Goal: Feedback & Contribution: Leave review/rating

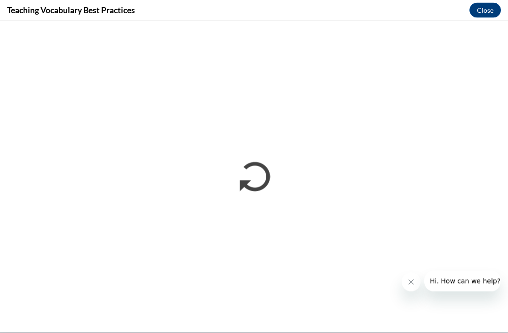
click at [408, 280] on icon "Close message from company" at bounding box center [412, 282] width 8 height 8
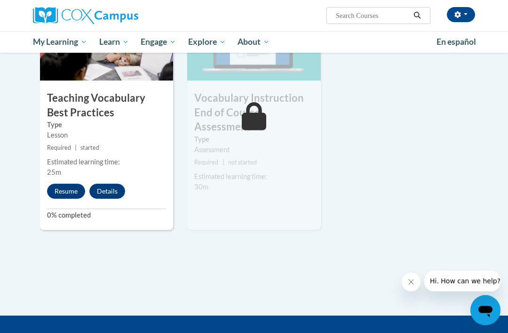
click at [64, 184] on button "Resume" at bounding box center [66, 191] width 38 height 15
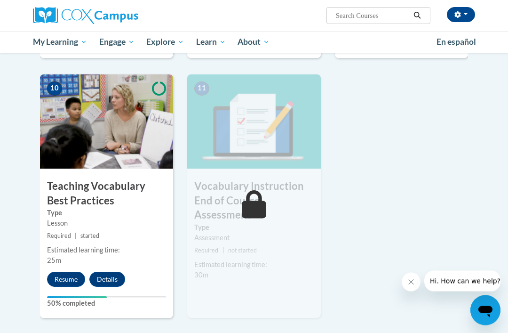
scroll to position [980, 0]
click at [64, 272] on button "Resume" at bounding box center [66, 279] width 38 height 15
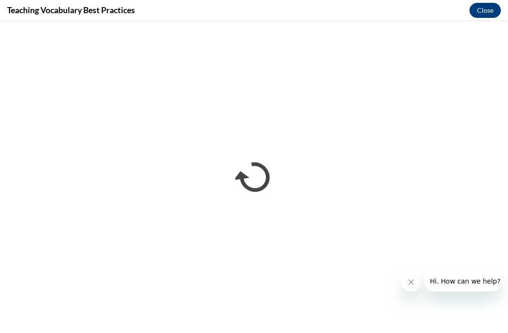
scroll to position [0, 0]
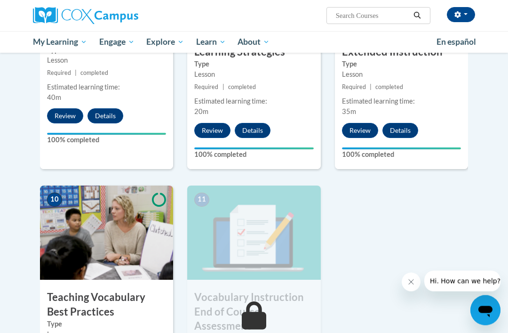
scroll to position [945, 0]
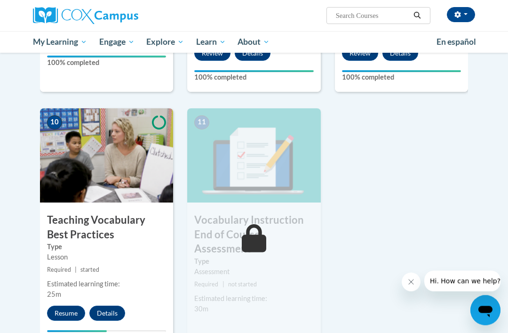
click at [70, 306] on button "Resume" at bounding box center [66, 313] width 38 height 15
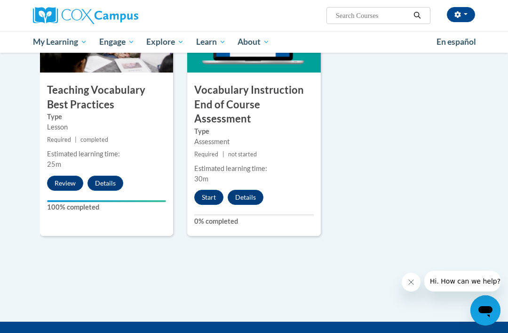
scroll to position [1077, 0]
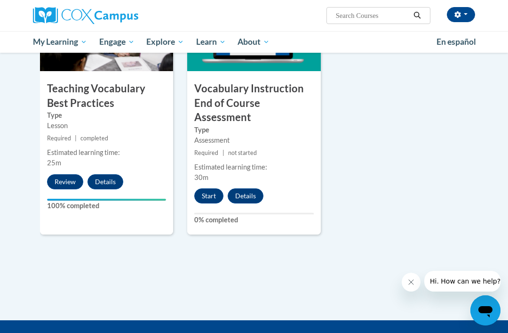
click at [205, 188] on button "Start" at bounding box center [208, 195] width 29 height 15
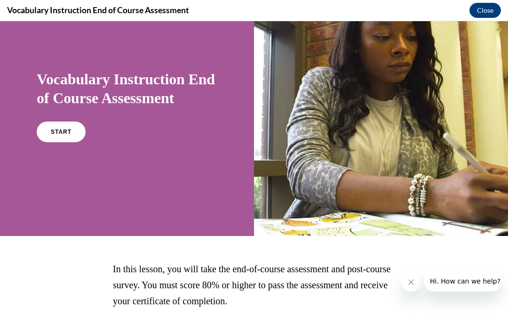
scroll to position [39, 0]
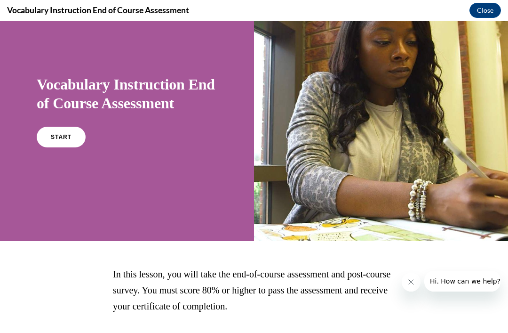
click at [70, 142] on link "START" at bounding box center [61, 137] width 49 height 21
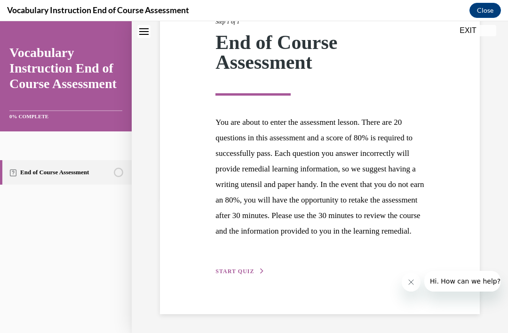
scroll to position [150, 0]
click at [233, 272] on span "START QUIZ" at bounding box center [235, 271] width 39 height 7
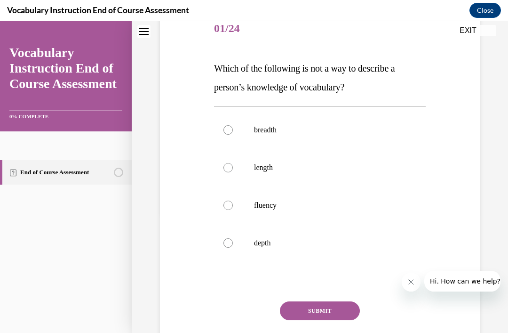
scroll to position [120, 0]
click at [230, 163] on div at bounding box center [228, 167] width 9 height 9
click at [230, 163] on input "length" at bounding box center [228, 167] width 9 height 9
radio input "true"
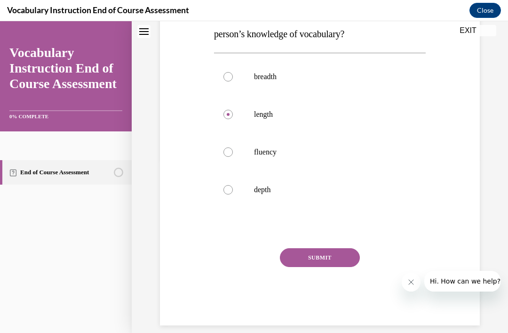
click at [333, 251] on button "SUBMIT" at bounding box center [320, 257] width 80 height 19
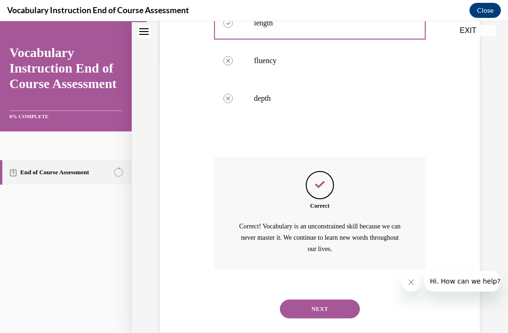
scroll to position [271, 0]
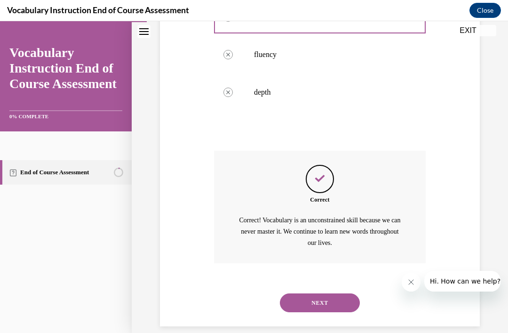
click at [321, 293] on button "NEXT" at bounding box center [320, 302] width 80 height 19
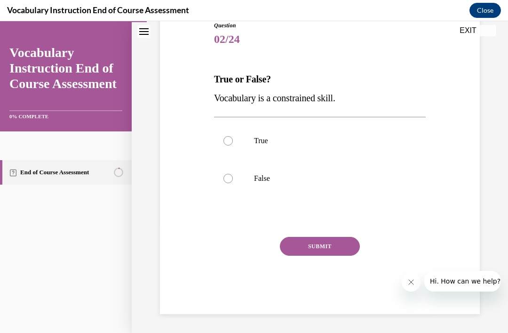
scroll to position [98, 0]
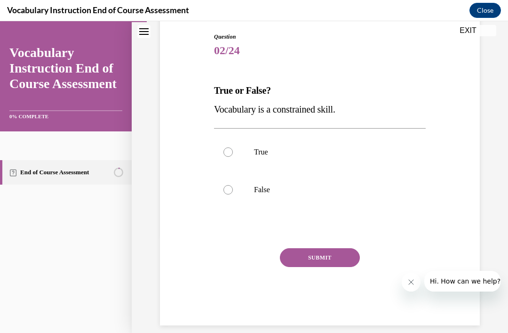
click at [227, 190] on div at bounding box center [228, 189] width 9 height 9
click at [227, 190] on input "False" at bounding box center [228, 189] width 9 height 9
radio input "true"
click at [326, 255] on button "SUBMIT" at bounding box center [320, 257] width 80 height 19
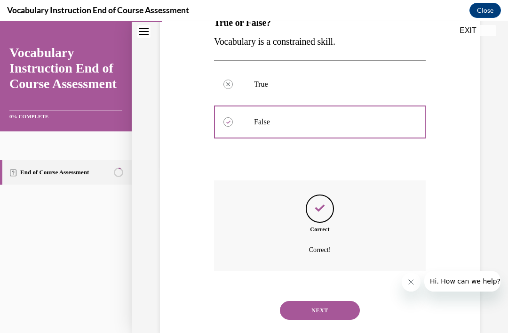
scroll to position [174, 0]
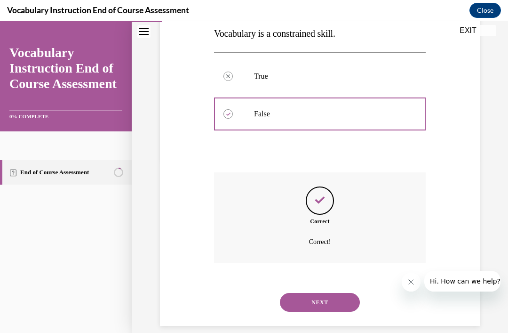
click at [328, 293] on button "NEXT" at bounding box center [320, 302] width 80 height 19
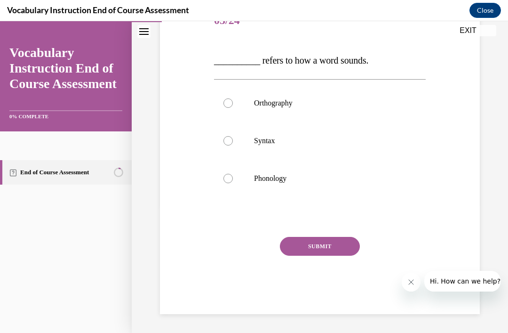
scroll to position [104, 0]
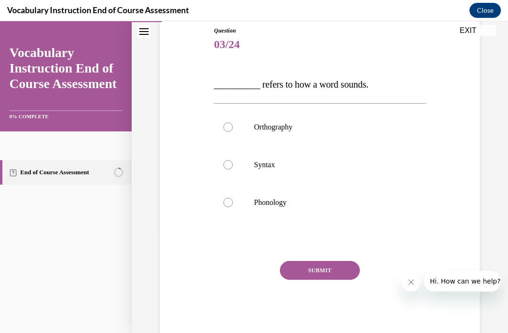
click at [238, 196] on label "Phonology" at bounding box center [320, 203] width 212 height 38
click at [233, 198] on input "Phonology" at bounding box center [228, 202] width 9 height 9
radio input "true"
click at [335, 263] on button "SUBMIT" at bounding box center [320, 270] width 80 height 19
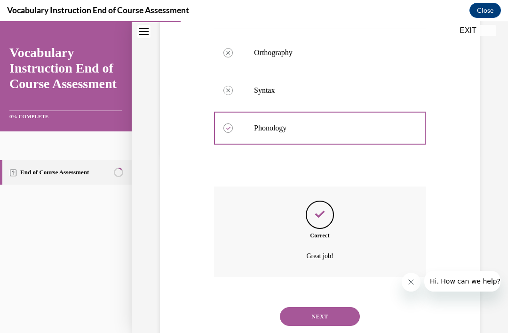
scroll to position [193, 0]
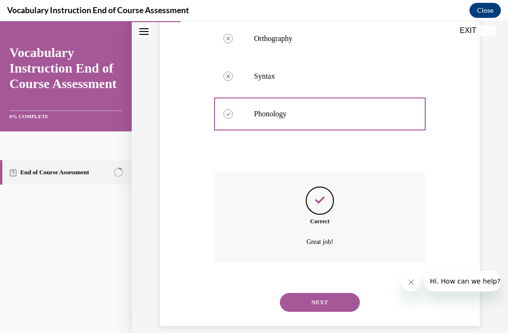
click at [330, 293] on button "NEXT" at bounding box center [320, 302] width 80 height 19
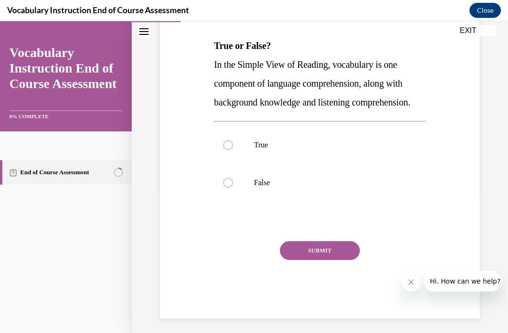
scroll to position [144, 0]
click at [232, 160] on label "True" at bounding box center [320, 145] width 212 height 38
click at [232, 149] on input "True" at bounding box center [228, 144] width 9 height 9
radio input "true"
click at [319, 259] on button "SUBMIT" at bounding box center [320, 249] width 80 height 19
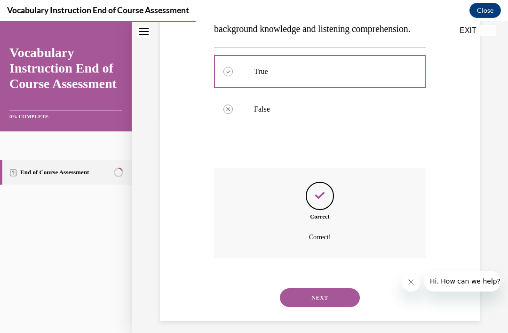
scroll to position [231, 0]
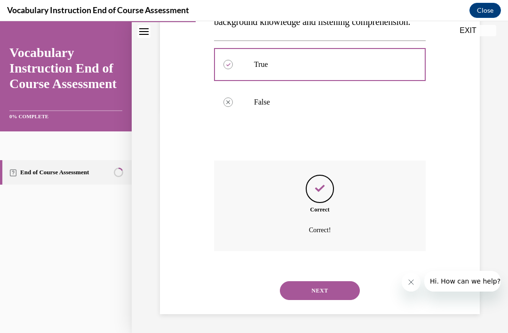
click at [323, 293] on button "NEXT" at bounding box center [320, 290] width 80 height 19
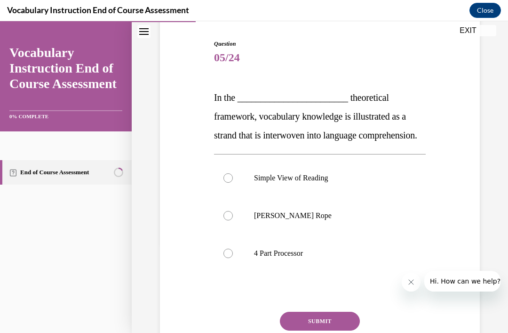
scroll to position [93, 0]
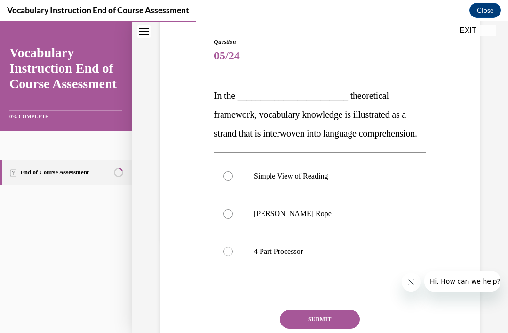
click at [233, 232] on label "Scarborough's Rope" at bounding box center [320, 214] width 212 height 38
click at [233, 218] on input "Scarborough's Rope" at bounding box center [228, 213] width 9 height 9
radio input "true"
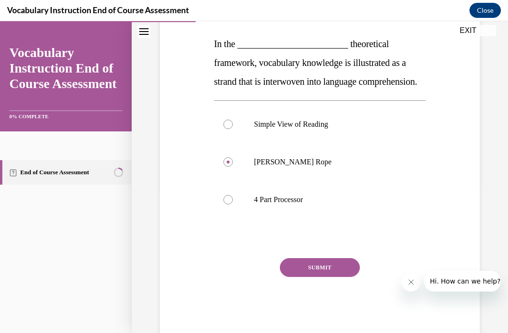
scroll to position [152, 0]
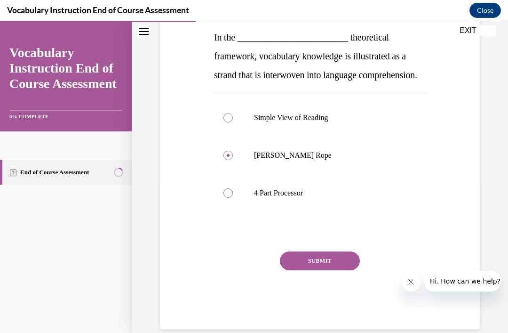
click at [331, 270] on button "SUBMIT" at bounding box center [320, 260] width 80 height 19
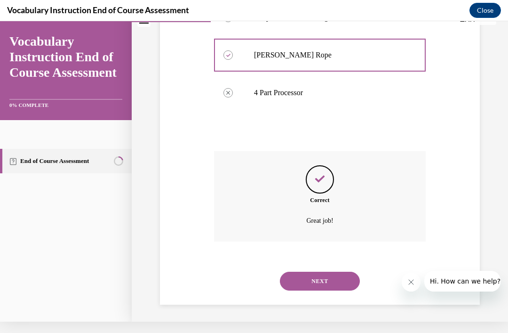
scroll to position [249, 0]
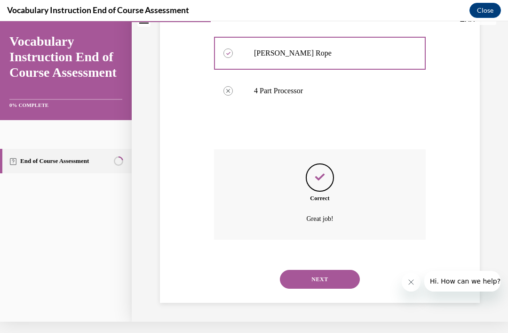
click at [331, 274] on button "NEXT" at bounding box center [320, 279] width 80 height 19
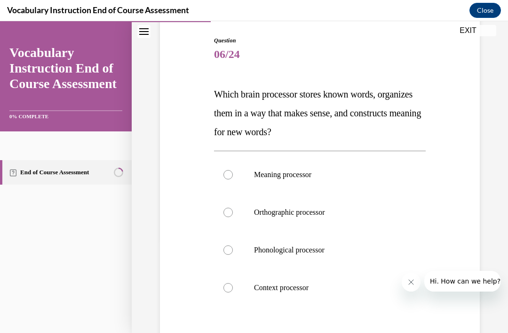
scroll to position [100, 0]
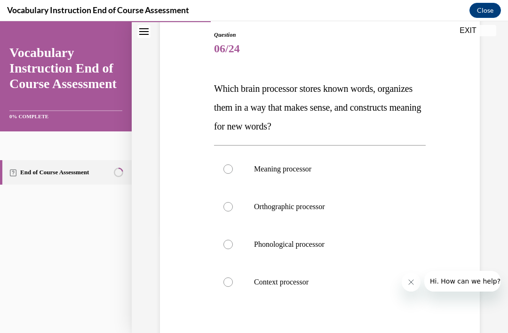
click at [224, 168] on div at bounding box center [228, 168] width 9 height 9
click at [224, 168] on input "Meaning processor" at bounding box center [228, 168] width 9 height 9
radio input "true"
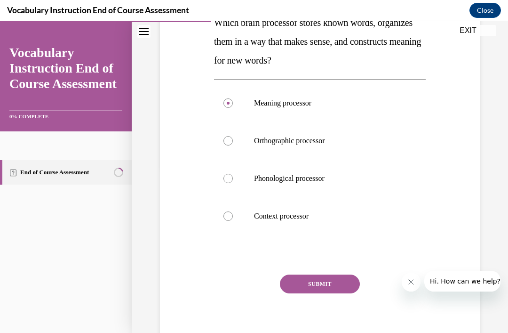
click at [331, 278] on button "SUBMIT" at bounding box center [320, 283] width 80 height 19
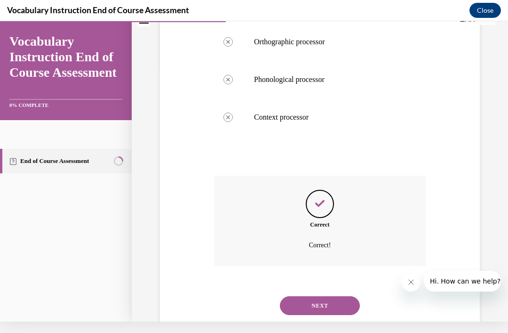
scroll to position [268, 0]
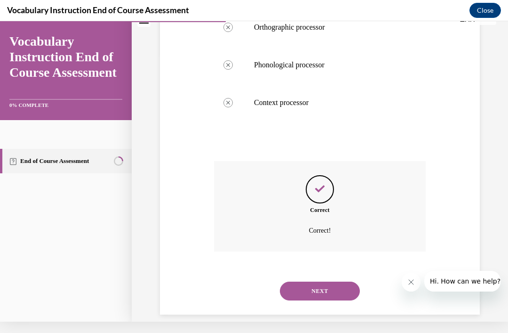
click at [331, 281] on button "NEXT" at bounding box center [320, 290] width 80 height 19
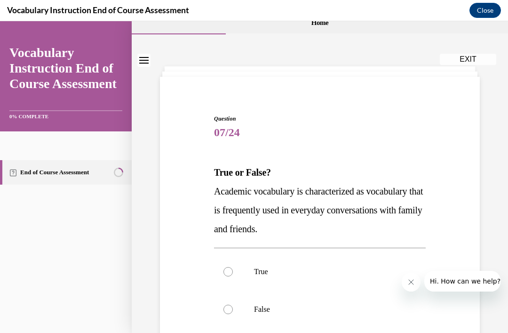
scroll to position [32, 0]
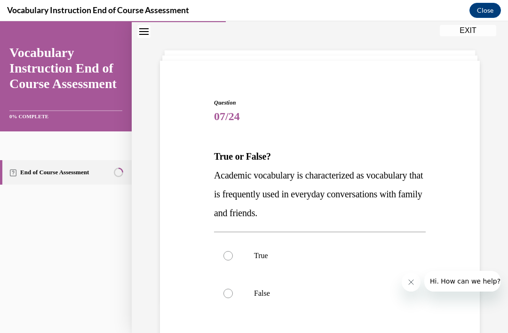
click at [232, 289] on label "False" at bounding box center [320, 293] width 212 height 38
click at [232, 289] on input "False" at bounding box center [228, 292] width 9 height 9
radio input "true"
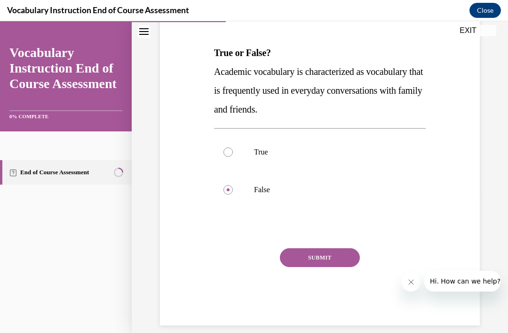
click at [328, 255] on button "SUBMIT" at bounding box center [320, 257] width 80 height 19
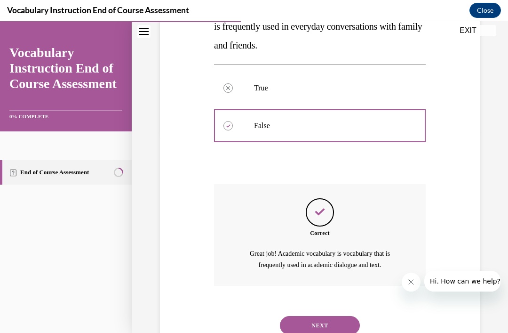
scroll to position [223, 0]
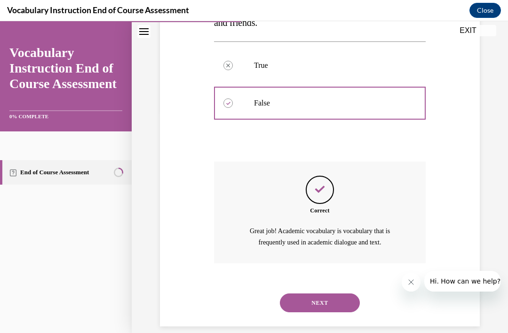
click at [320, 293] on button "NEXT" at bounding box center [320, 302] width 80 height 19
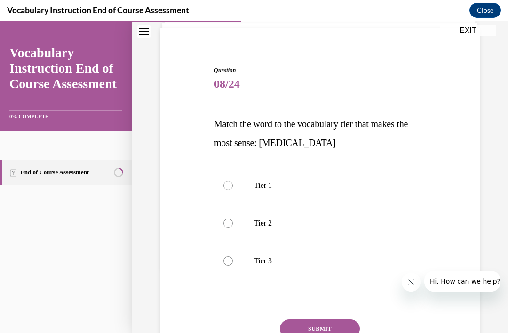
scroll to position [67, 0]
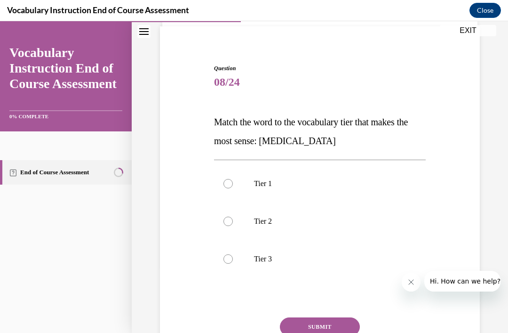
click at [228, 255] on div at bounding box center [228, 258] width 9 height 9
click at [228, 255] on input "Tier 3" at bounding box center [228, 258] width 9 height 9
radio input "true"
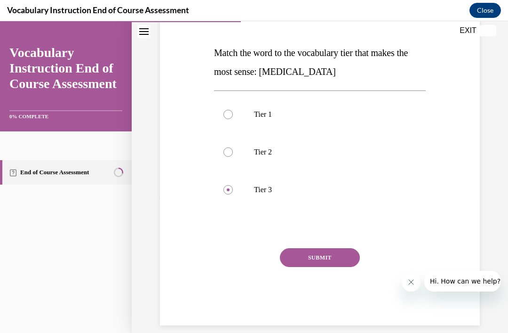
click at [320, 255] on button "SUBMIT" at bounding box center [320, 257] width 80 height 19
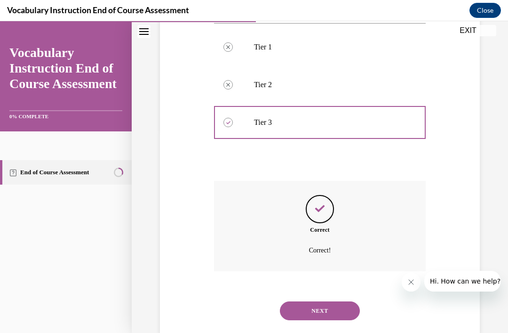
scroll to position [212, 0]
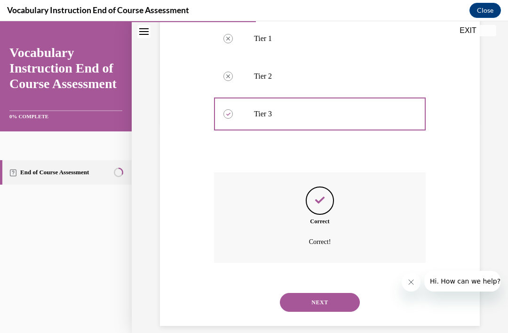
click at [316, 293] on button "NEXT" at bounding box center [320, 302] width 80 height 19
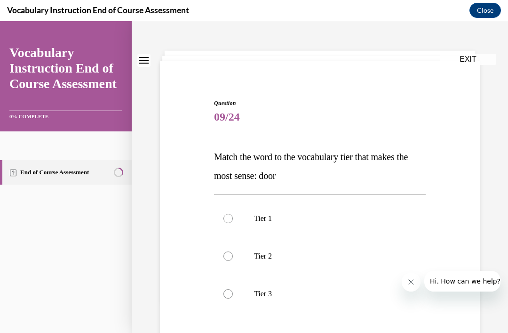
scroll to position [34, 0]
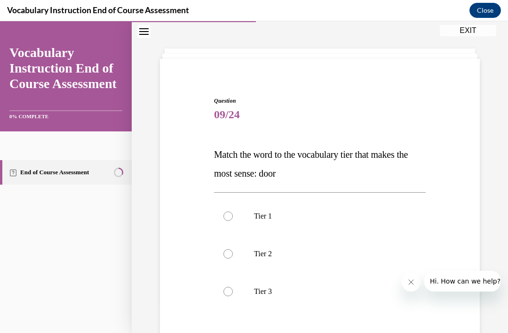
click at [232, 216] on div at bounding box center [228, 215] width 9 height 9
click at [232, 216] on input "Tier 1" at bounding box center [228, 215] width 9 height 9
radio input "true"
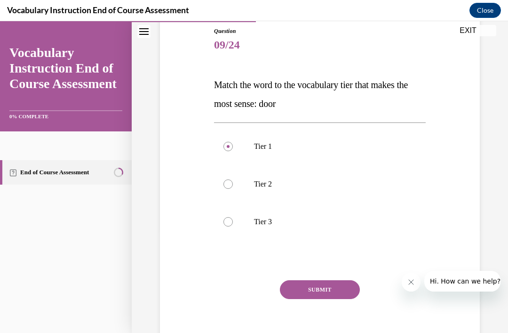
click at [330, 288] on button "SUBMIT" at bounding box center [320, 289] width 80 height 19
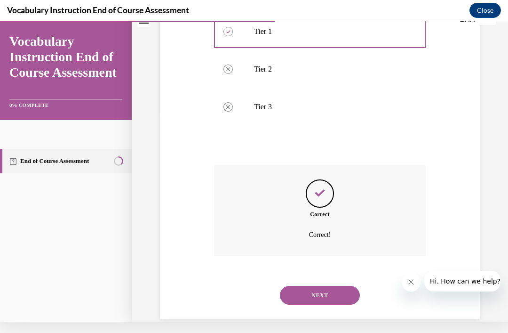
scroll to position [212, 0]
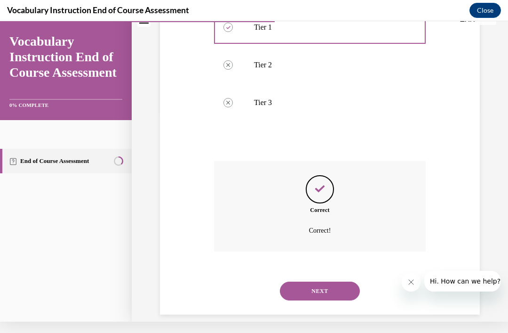
click at [327, 281] on button "NEXT" at bounding box center [320, 290] width 80 height 19
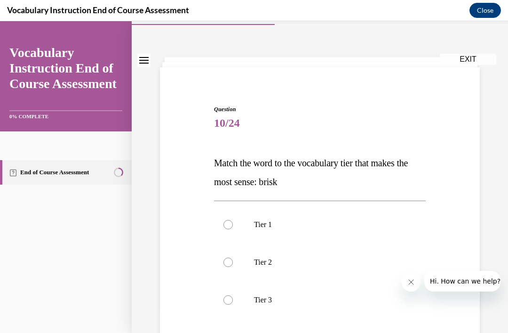
scroll to position [32, 0]
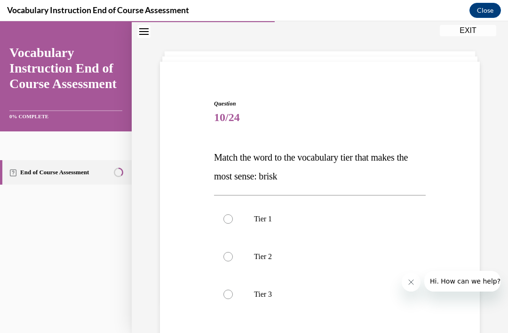
click at [231, 250] on label "Tier 2" at bounding box center [320, 257] width 212 height 38
click at [231, 252] on input "Tier 2" at bounding box center [228, 256] width 9 height 9
radio input "true"
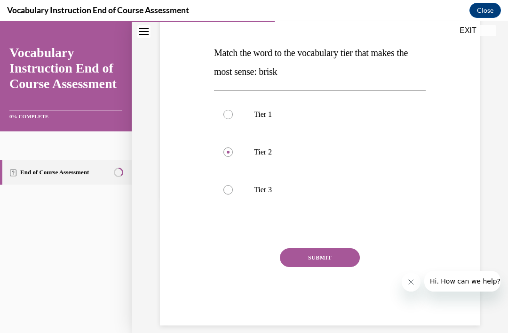
click at [326, 254] on button "SUBMIT" at bounding box center [320, 257] width 80 height 19
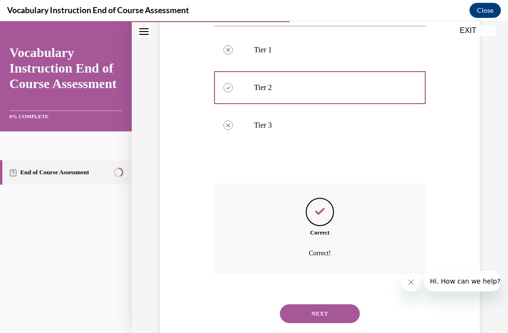
scroll to position [212, 0]
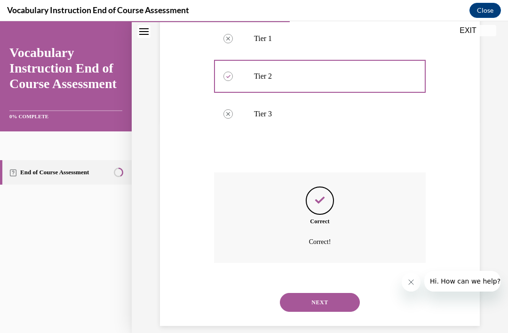
click at [324, 293] on button "NEXT" at bounding box center [320, 302] width 80 height 19
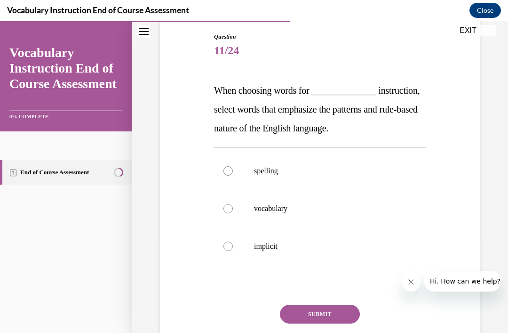
scroll to position [98, 0]
click at [231, 176] on div at bounding box center [228, 170] width 9 height 9
click at [231, 176] on input "spelling" at bounding box center [228, 170] width 9 height 9
radio input "true"
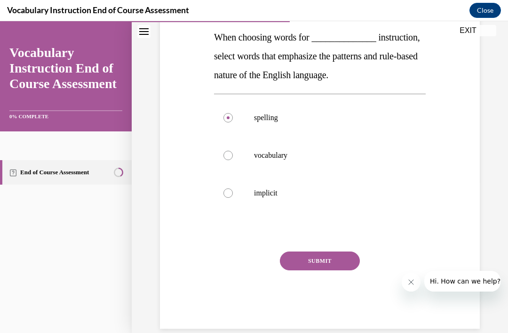
scroll to position [154, 0]
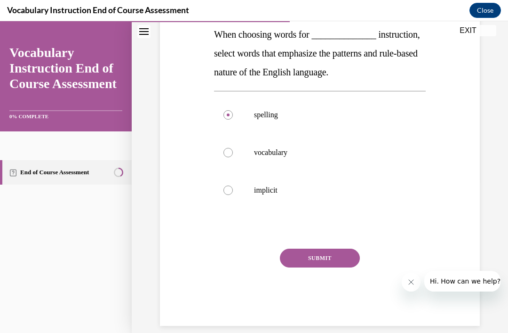
click at [328, 267] on button "SUBMIT" at bounding box center [320, 257] width 80 height 19
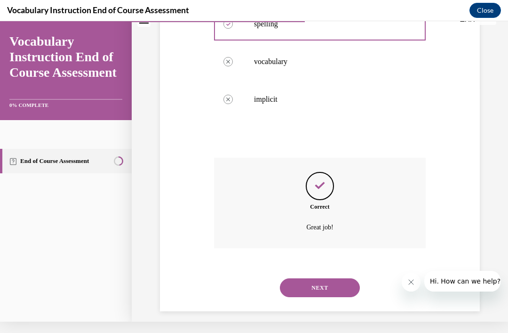
scroll to position [249, 0]
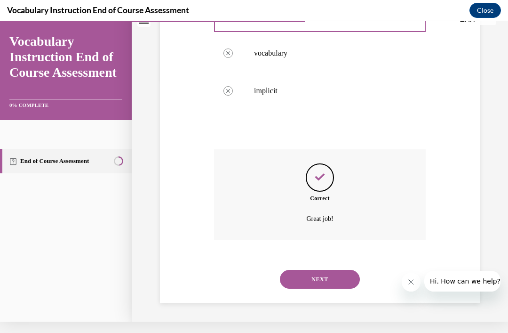
click at [323, 276] on button "NEXT" at bounding box center [320, 279] width 80 height 19
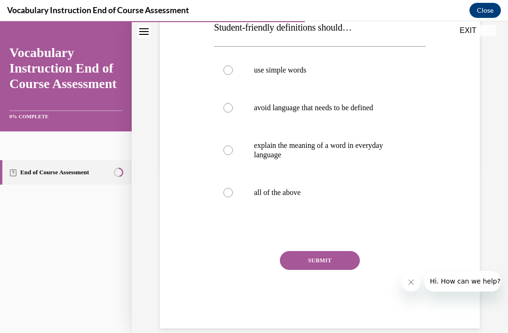
scroll to position [162, 0]
click at [232, 185] on label "all of the above" at bounding box center [320, 192] width 212 height 38
click at [232, 187] on input "all of the above" at bounding box center [228, 191] width 9 height 9
radio input "true"
click at [324, 254] on button "SUBMIT" at bounding box center [320, 259] width 80 height 19
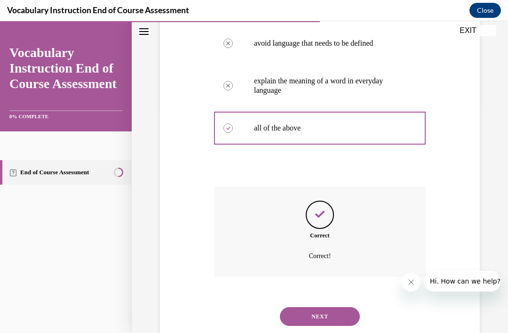
scroll to position [240, 0]
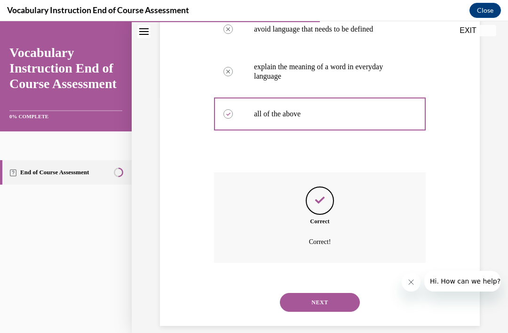
click at [316, 293] on button "NEXT" at bounding box center [320, 302] width 80 height 19
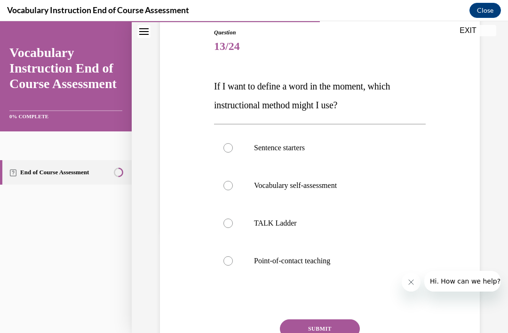
scroll to position [107, 0]
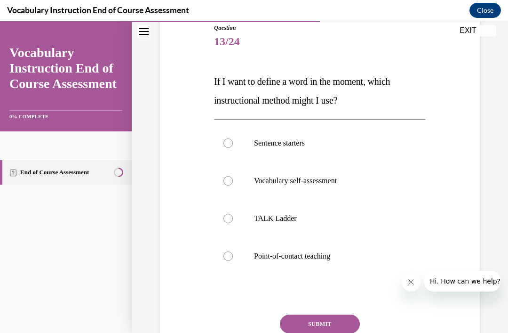
click at [233, 254] on label "Point-of-contact teaching" at bounding box center [320, 256] width 212 height 38
click at [233, 254] on input "Point-of-contact teaching" at bounding box center [228, 255] width 9 height 9
radio input "true"
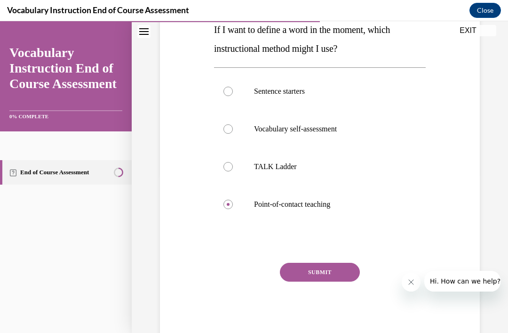
click at [322, 266] on button "SUBMIT" at bounding box center [320, 272] width 80 height 19
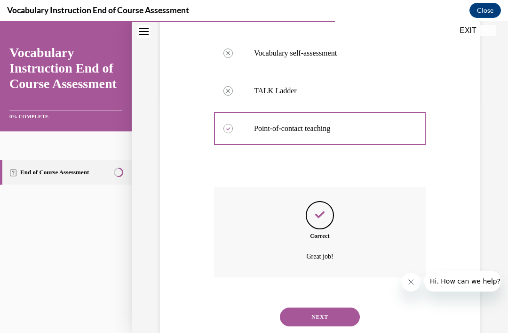
scroll to position [249, 0]
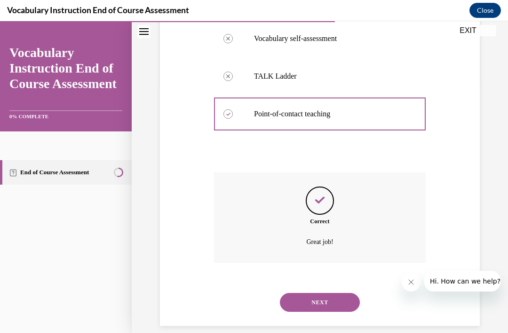
click at [320, 293] on button "NEXT" at bounding box center [320, 302] width 80 height 19
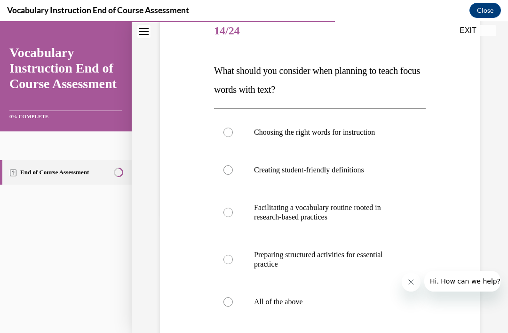
scroll to position [125, 0]
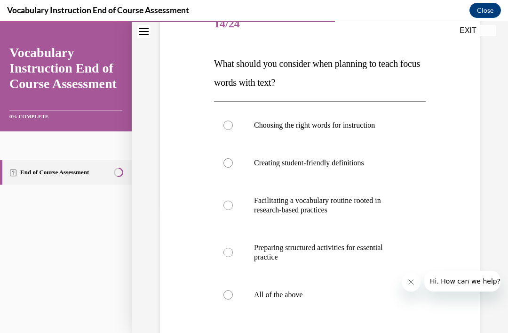
click at [229, 287] on label "All of the above" at bounding box center [320, 295] width 212 height 38
click at [229, 290] on input "All of the above" at bounding box center [228, 294] width 9 height 9
radio input "true"
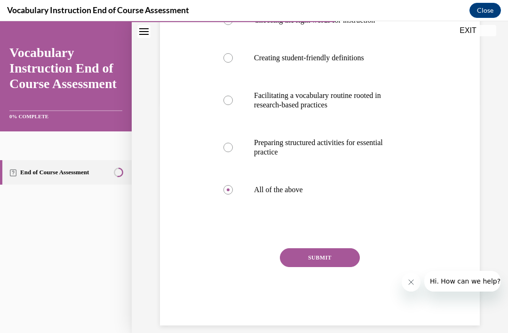
click at [318, 252] on button "SUBMIT" at bounding box center [320, 257] width 80 height 19
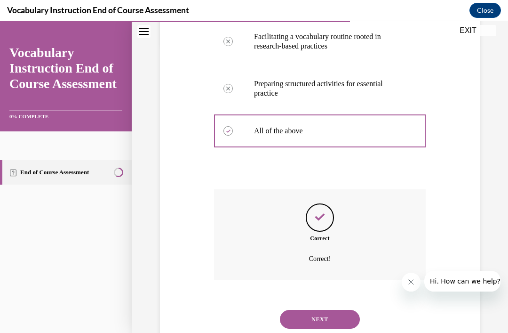
scroll to position [306, 0]
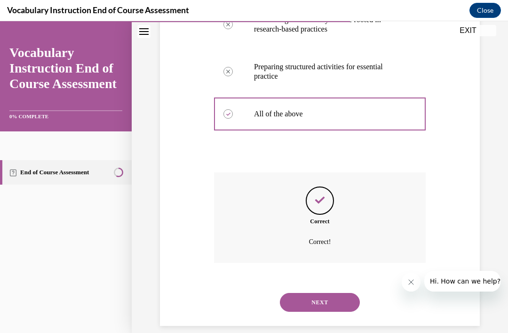
click at [316, 293] on button "NEXT" at bounding box center [320, 302] width 80 height 19
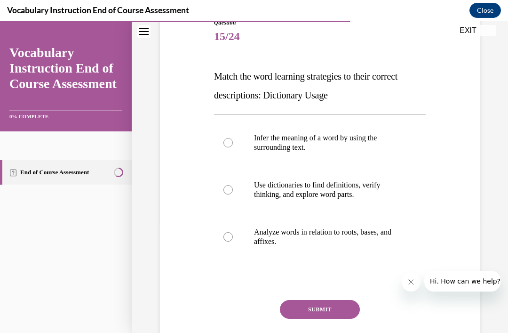
scroll to position [112, 0]
click at [228, 190] on div at bounding box center [228, 189] width 9 height 9
click at [228, 190] on input "Use dictionaries to find definitions, verify thinking, and explore word parts." at bounding box center [228, 189] width 9 height 9
radio input "true"
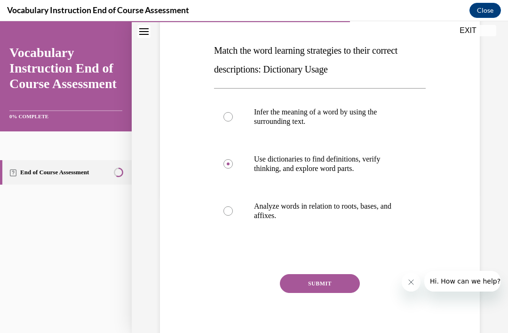
scroll to position [140, 0]
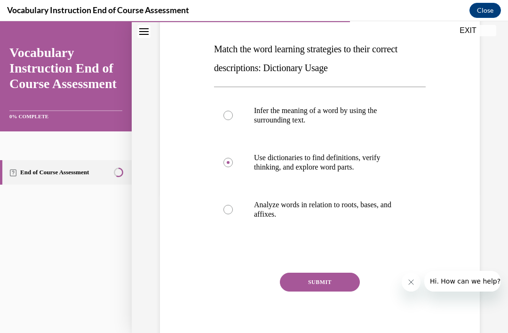
click at [334, 281] on button "SUBMIT" at bounding box center [320, 281] width 80 height 19
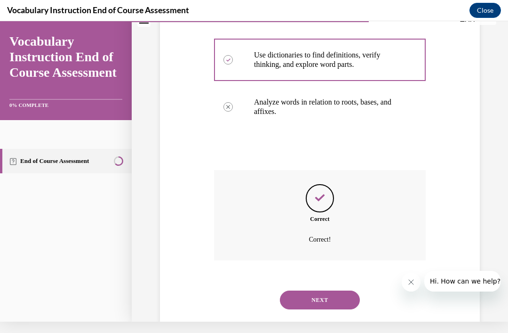
scroll to position [240, 0]
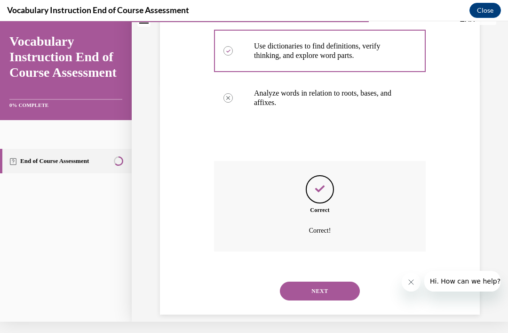
click at [333, 281] on button "NEXT" at bounding box center [320, 290] width 80 height 19
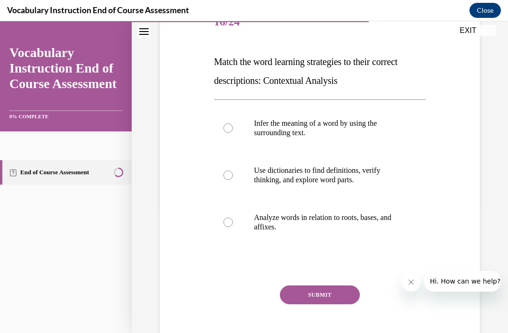
scroll to position [128, 0]
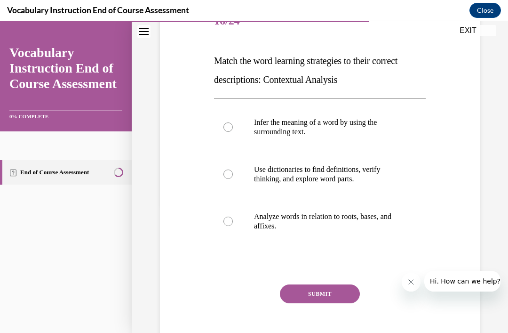
click at [231, 123] on div at bounding box center [228, 126] width 9 height 9
click at [231, 123] on input "Infer the meaning of a word by using the surrounding text." at bounding box center [228, 126] width 9 height 9
radio input "true"
click at [328, 293] on button "SUBMIT" at bounding box center [320, 293] width 80 height 19
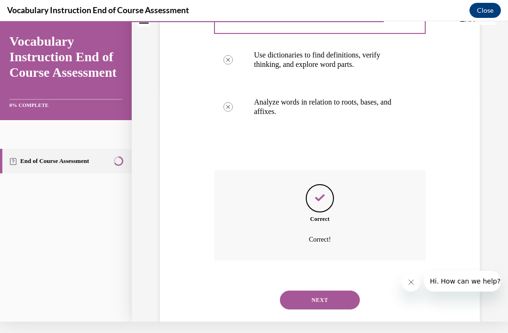
scroll to position [240, 0]
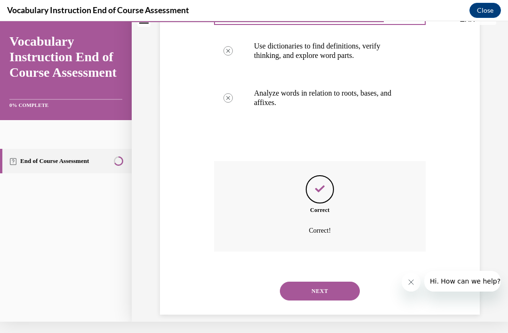
click at [325, 281] on button "NEXT" at bounding box center [320, 290] width 80 height 19
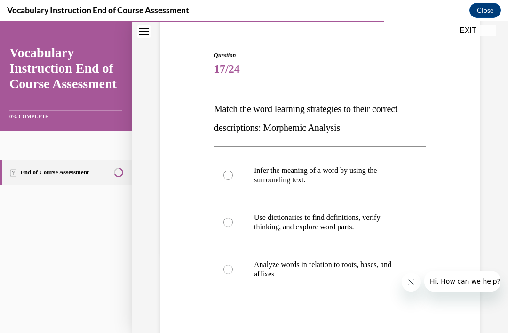
scroll to position [80, 0]
click at [233, 270] on label "Analyze words in relation to roots, bases, and affixes." at bounding box center [320, 269] width 212 height 47
click at [233, 270] on input "Analyze words in relation to roots, bases, and affixes." at bounding box center [228, 268] width 9 height 9
radio input "true"
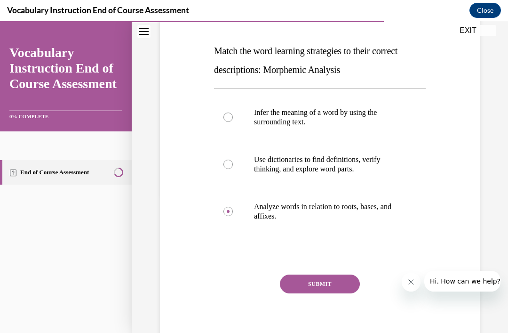
click at [330, 281] on button "SUBMIT" at bounding box center [320, 283] width 80 height 19
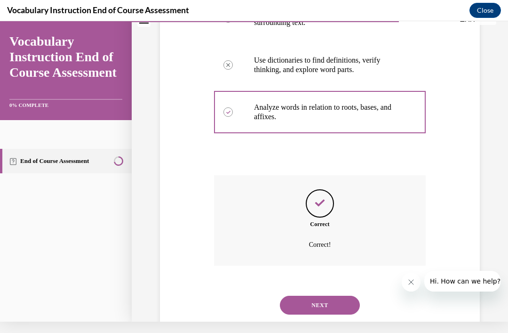
scroll to position [240, 0]
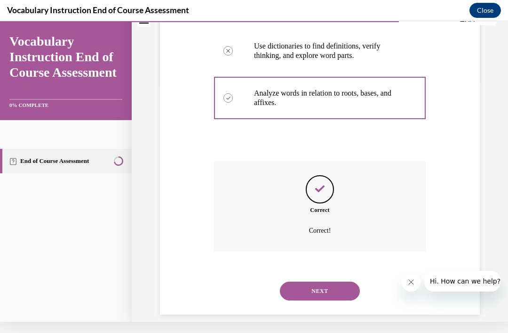
click at [328, 281] on button "NEXT" at bounding box center [320, 290] width 80 height 19
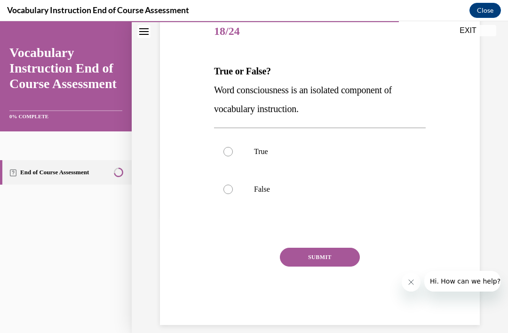
scroll to position [117, 0]
click at [235, 185] on label "False" at bounding box center [320, 190] width 212 height 38
click at [233, 185] on input "False" at bounding box center [228, 189] width 9 height 9
radio input "true"
click at [328, 253] on button "SUBMIT" at bounding box center [320, 257] width 80 height 19
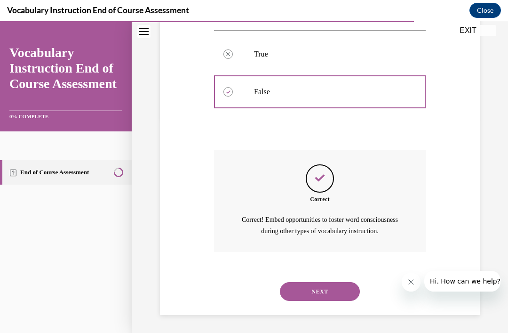
scroll to position [215, 0]
click at [323, 287] on button "NEXT" at bounding box center [320, 291] width 80 height 19
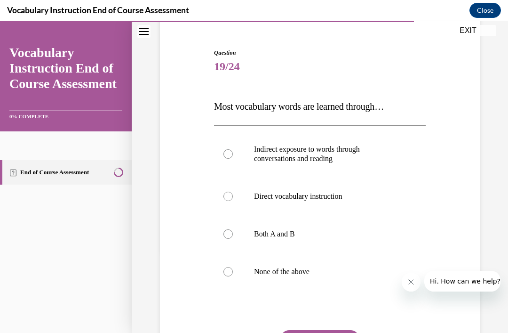
scroll to position [83, 0]
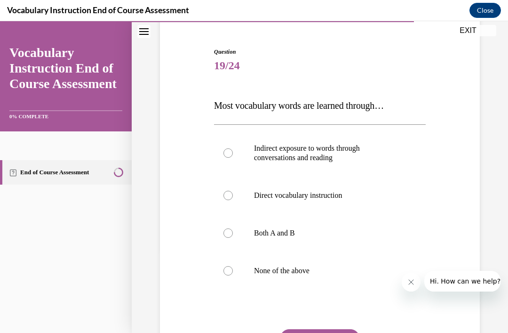
click at [228, 233] on div at bounding box center [228, 232] width 9 height 9
click at [228, 233] on input "Both A and B" at bounding box center [228, 232] width 9 height 9
radio input "true"
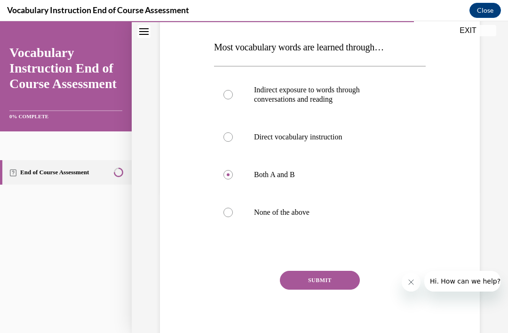
scroll to position [146, 0]
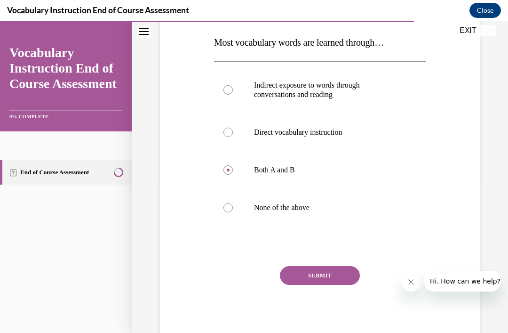
click at [330, 269] on button "SUBMIT" at bounding box center [320, 275] width 80 height 19
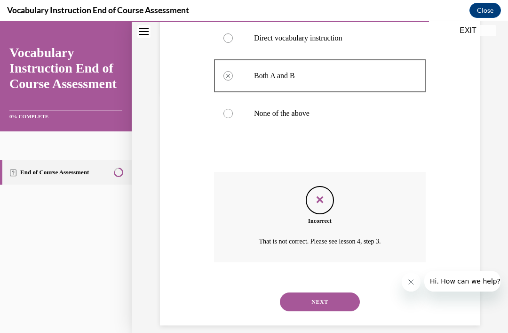
scroll to position [240, 0]
click at [326, 293] on button "NEXT" at bounding box center [320, 302] width 80 height 19
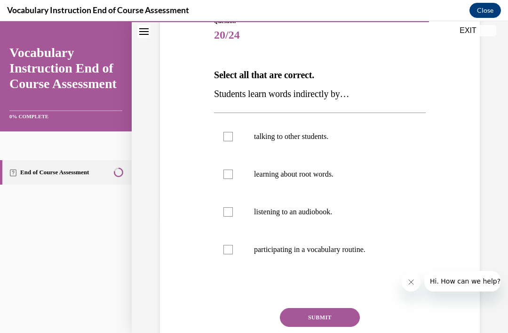
scroll to position [114, 0]
click at [236, 207] on label "listening to an audiobook." at bounding box center [320, 212] width 212 height 38
click at [233, 207] on input "listening to an audiobook." at bounding box center [228, 211] width 9 height 9
checkbox input "true"
click at [229, 249] on div at bounding box center [228, 249] width 9 height 9
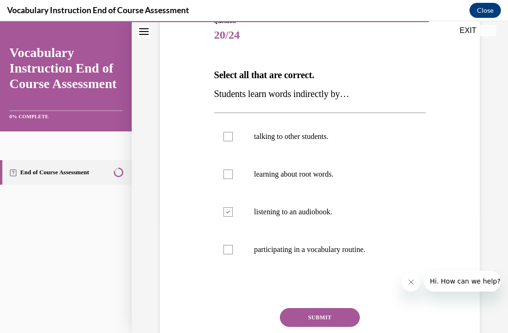
click at [229, 249] on input "participating in a vocabulary routine." at bounding box center [228, 249] width 9 height 9
checkbox input "true"
click at [226, 138] on div at bounding box center [228, 136] width 9 height 9
click at [226, 138] on input "talking to other students." at bounding box center [228, 136] width 9 height 9
checkbox input "true"
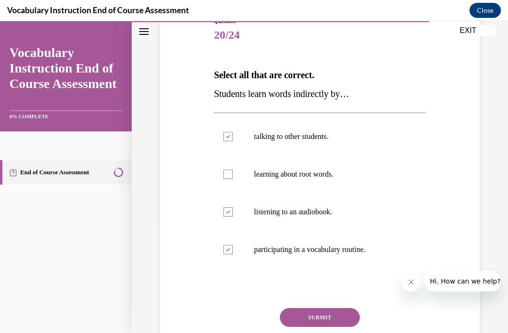
click at [229, 244] on label "participating in a vocabulary routine." at bounding box center [320, 250] width 212 height 38
click at [229, 245] on input "participating in a vocabulary routine." at bounding box center [228, 249] width 9 height 9
checkbox input "false"
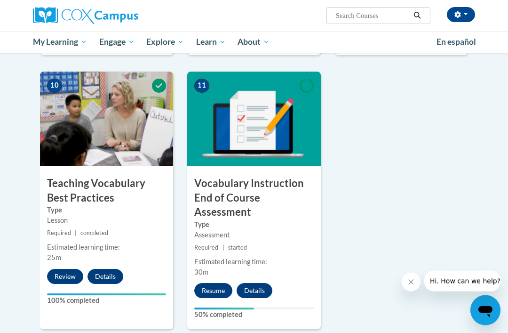
scroll to position [983, 0]
click at [216, 283] on button "Resume" at bounding box center [213, 290] width 38 height 15
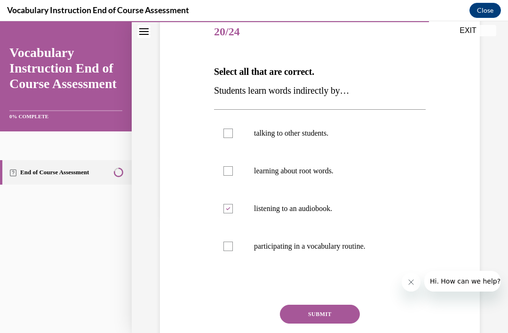
scroll to position [128, 0]
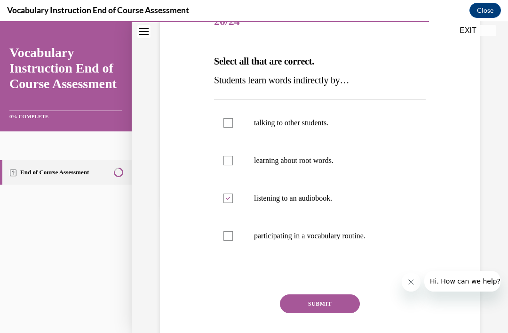
click at [234, 123] on label "talking to other students." at bounding box center [320, 123] width 212 height 38
click at [233, 123] on input "talking to other students." at bounding box center [228, 122] width 9 height 9
checkbox input "true"
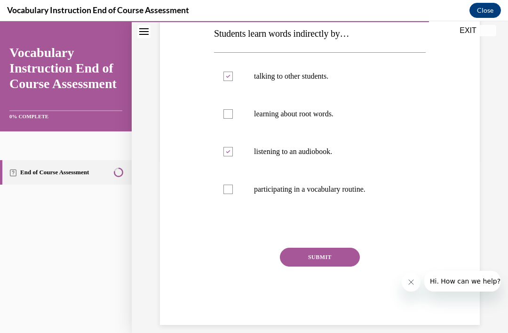
scroll to position [174, 0]
click at [322, 260] on button "SUBMIT" at bounding box center [320, 257] width 80 height 19
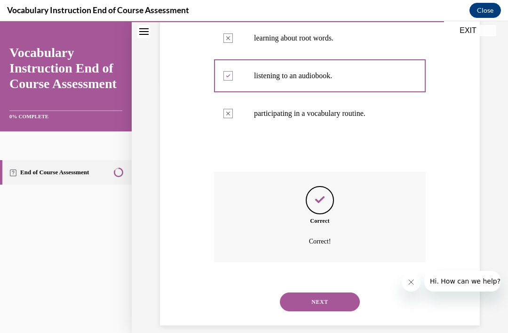
scroll to position [249, 0]
click at [324, 293] on button "NEXT" at bounding box center [320, 302] width 80 height 19
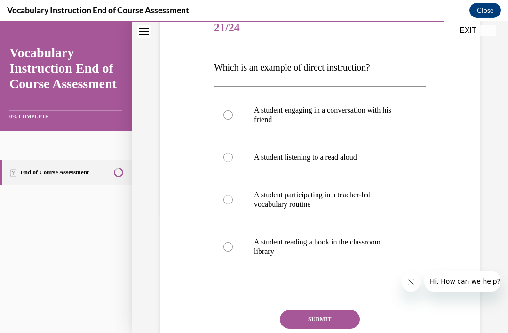
scroll to position [123, 0]
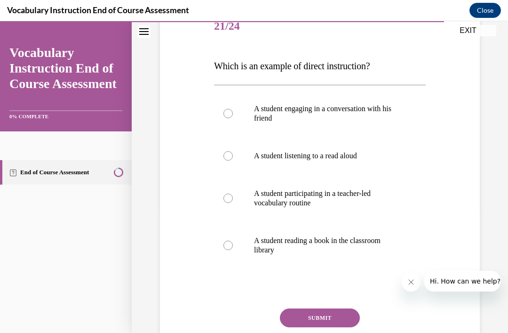
click at [229, 196] on div at bounding box center [228, 197] width 9 height 9
click at [229, 196] on input "A student participating in a teacher-led vocabulary routine" at bounding box center [228, 197] width 9 height 9
radio input "true"
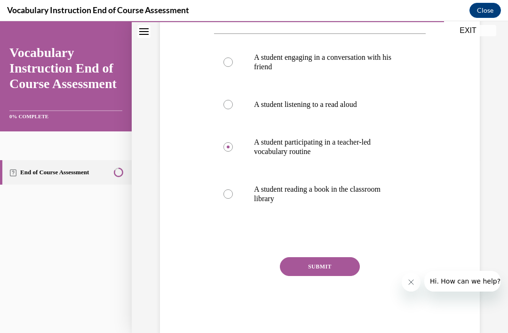
click at [323, 263] on button "SUBMIT" at bounding box center [320, 266] width 80 height 19
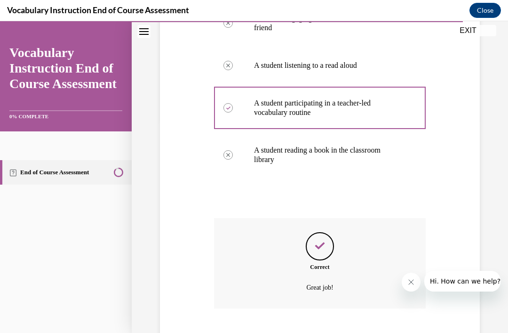
scroll to position [259, 0]
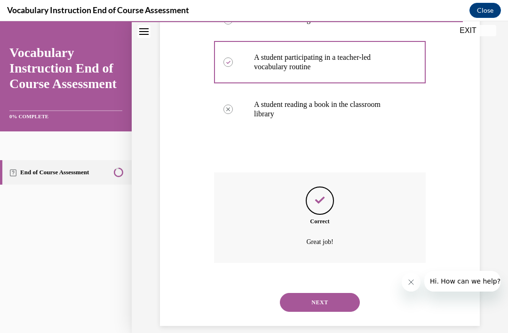
click at [328, 293] on button "NEXT" at bounding box center [320, 302] width 80 height 19
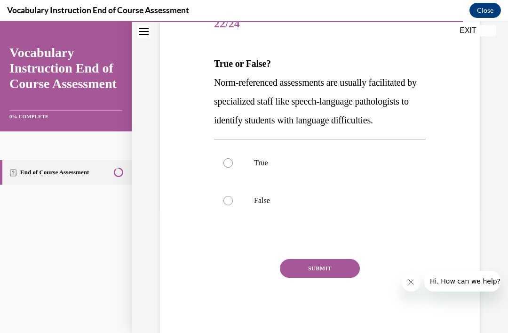
scroll to position [125, 0]
click at [226, 168] on div at bounding box center [228, 162] width 9 height 9
click at [226, 168] on input "True" at bounding box center [228, 162] width 9 height 9
radio input "true"
click at [312, 278] on button "SUBMIT" at bounding box center [320, 268] width 80 height 19
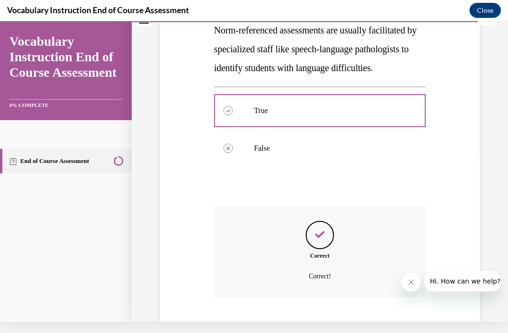
scroll to position [231, 0]
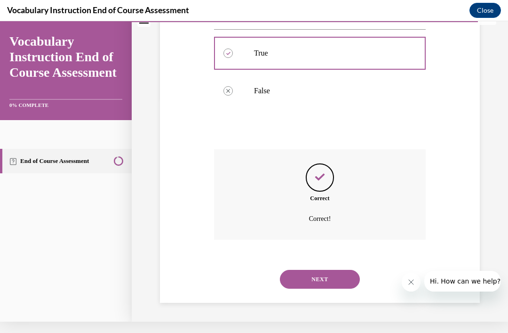
click at [312, 279] on button "NEXT" at bounding box center [320, 279] width 80 height 19
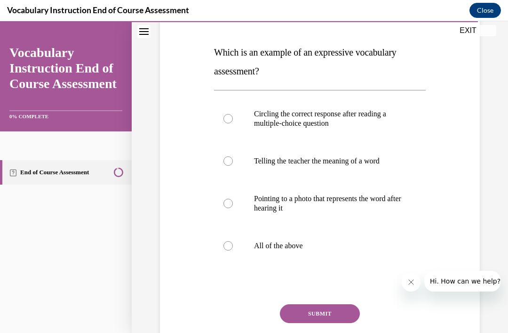
scroll to position [137, 0]
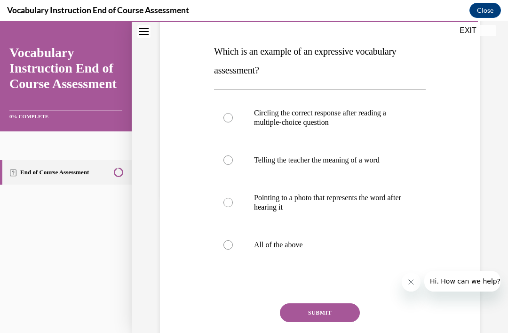
click at [228, 161] on div at bounding box center [228, 159] width 9 height 9
click at [228, 161] on input "Telling the teacher the meaning of a word" at bounding box center [228, 159] width 9 height 9
radio input "true"
click at [312, 312] on button "SUBMIT" at bounding box center [320, 312] width 80 height 19
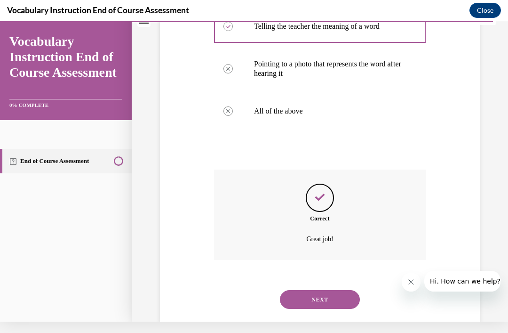
scroll to position [268, 0]
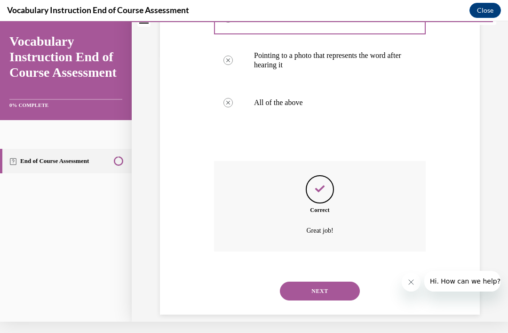
click at [321, 281] on button "NEXT" at bounding box center [320, 290] width 80 height 19
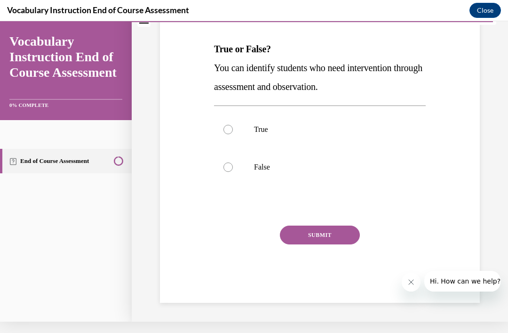
scroll to position [0, 0]
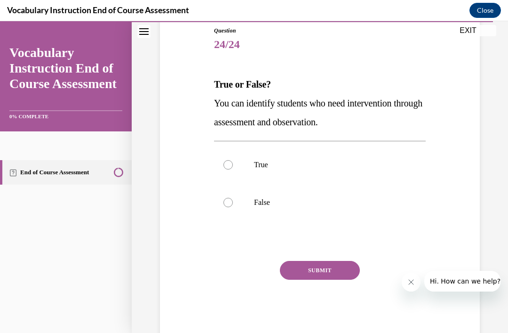
click at [232, 158] on label "True" at bounding box center [320, 165] width 212 height 38
click at [232, 160] on input "True" at bounding box center [228, 164] width 9 height 9
radio input "true"
click at [306, 270] on button "SUBMIT" at bounding box center [320, 270] width 80 height 19
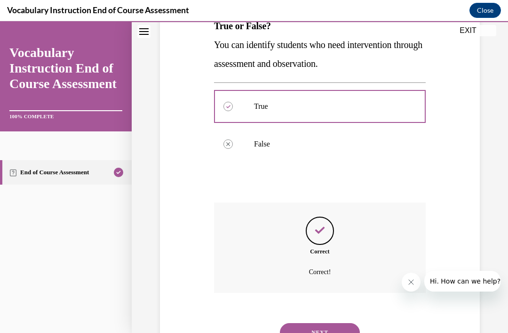
scroll to position [193, 0]
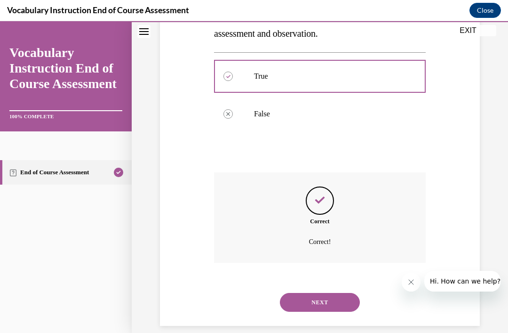
click at [308, 293] on button "NEXT" at bounding box center [320, 302] width 80 height 19
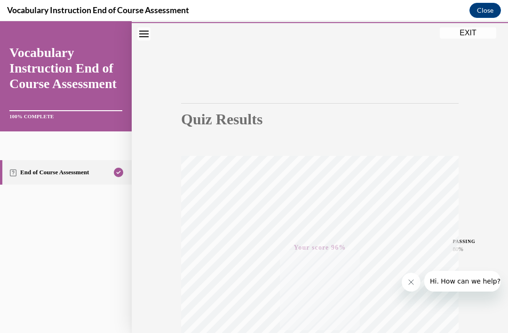
scroll to position [26, 0]
click at [470, 31] on button "EXIT" at bounding box center [468, 32] width 56 height 11
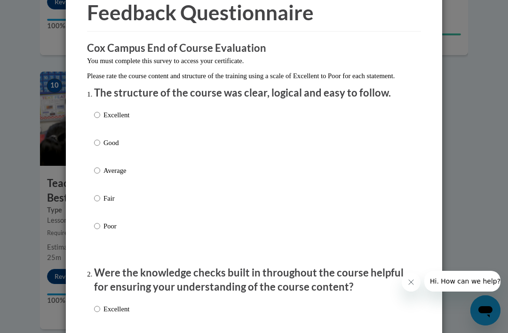
scroll to position [49, 0]
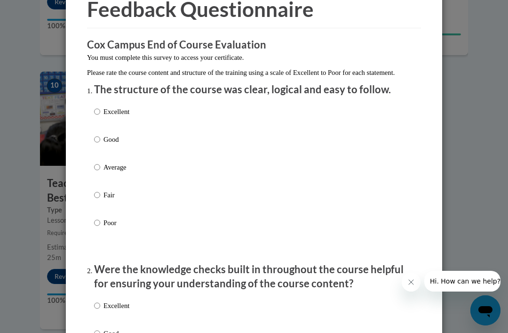
click at [99, 108] on input "Excellent" at bounding box center [97, 111] width 6 height 10
radio input "true"
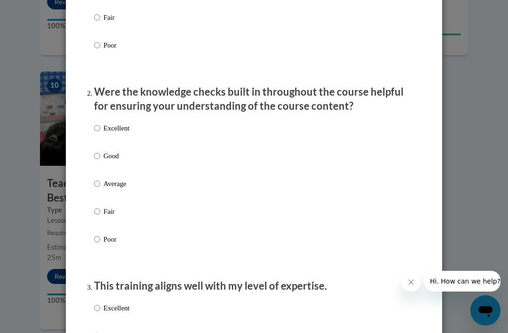
scroll to position [226, 0]
click at [105, 124] on p "Excellent" at bounding box center [117, 128] width 26 height 10
click at [100, 124] on input "Excellent" at bounding box center [97, 128] width 6 height 10
radio input "true"
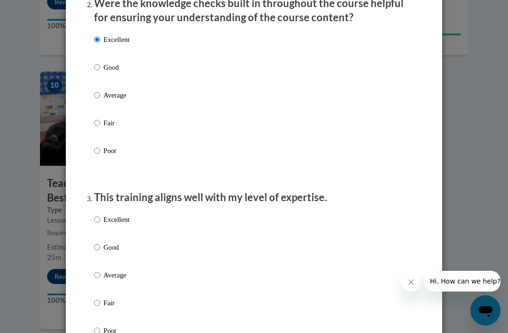
scroll to position [316, 0]
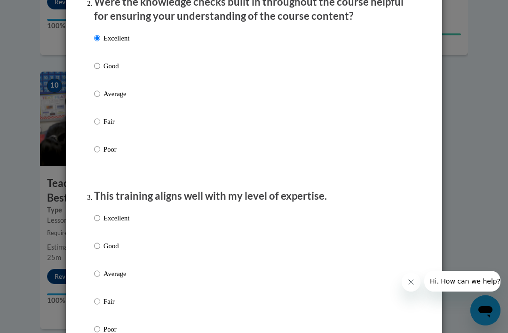
click at [100, 213] on input "Excellent" at bounding box center [97, 218] width 6 height 10
radio input "true"
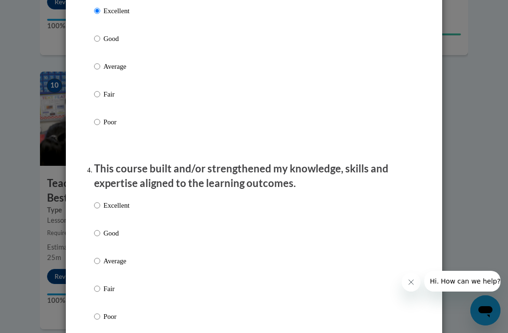
scroll to position [523, 0]
click at [100, 200] on input "Excellent" at bounding box center [97, 205] width 6 height 10
radio input "true"
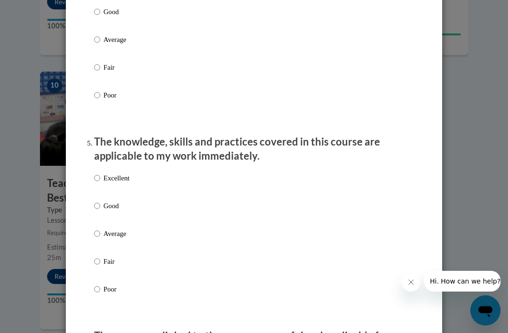
scroll to position [745, 0]
click at [103, 172] on label "Excellent" at bounding box center [111, 184] width 35 height 25
click at [100, 172] on input "Excellent" at bounding box center [97, 177] width 6 height 10
radio input "true"
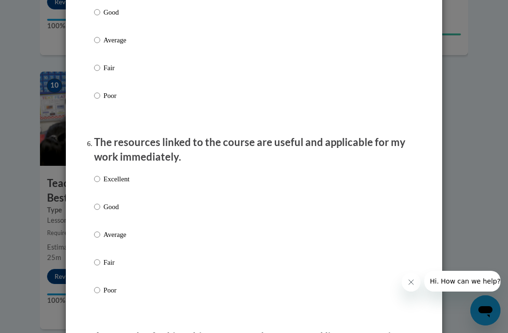
scroll to position [938, 0]
click at [99, 175] on input "Excellent" at bounding box center [97, 178] width 6 height 10
radio input "true"
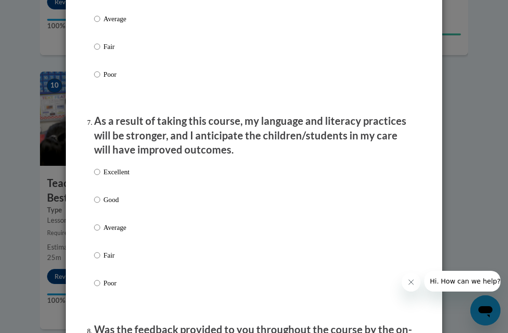
scroll to position [1154, 0]
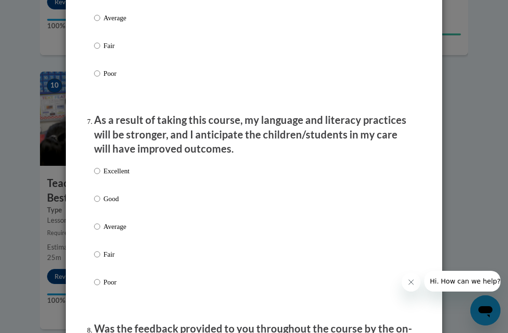
click at [100, 166] on input "Excellent" at bounding box center [97, 171] width 6 height 10
radio input "true"
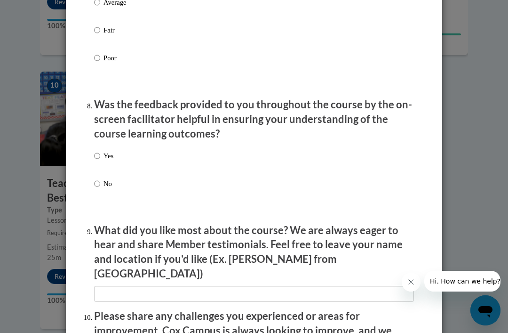
scroll to position [1379, 0]
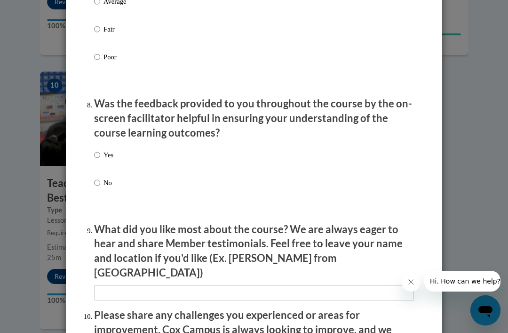
click at [100, 150] on input "Yes" at bounding box center [97, 155] width 6 height 10
radio input "true"
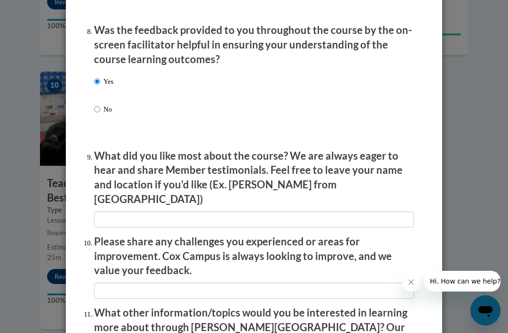
scroll to position [1457, 0]
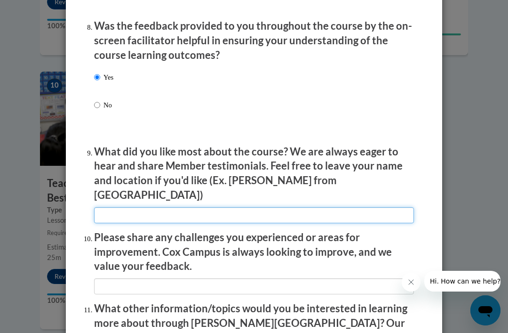
click at [188, 207] on input "textbox" at bounding box center [254, 215] width 320 height 16
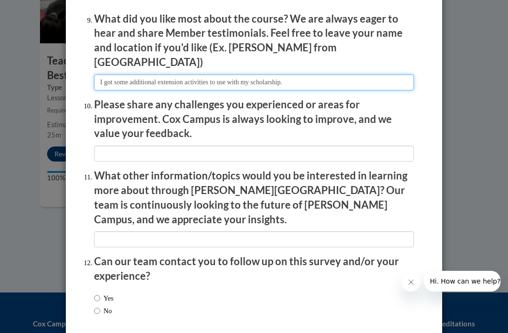
scroll to position [1590, 0]
type input "I got some additional extension activities to use with my scholarship."
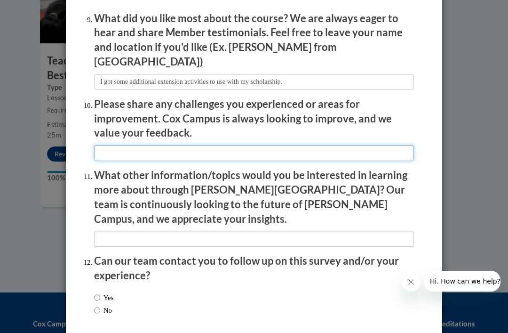
click at [270, 145] on input "textbox" at bounding box center [254, 153] width 320 height 16
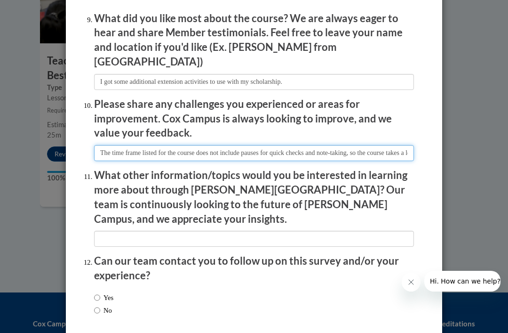
type input "The time frame listed for the course does not include pauses for quick checks a…"
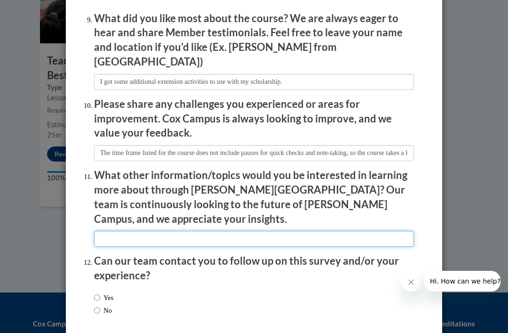
click at [343, 231] on input "textbox" at bounding box center [254, 239] width 320 height 16
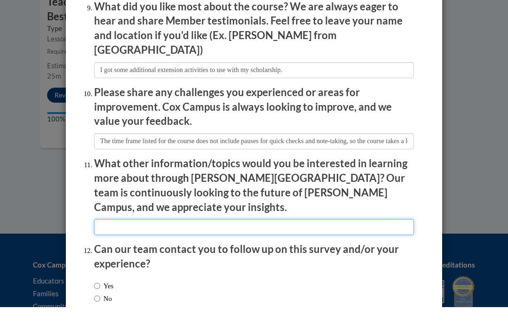
scroll to position [1139, 0]
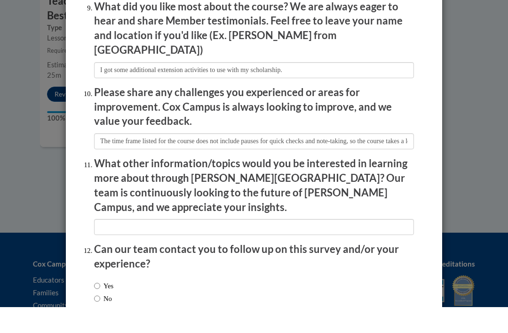
click at [99, 306] on input "Yes" at bounding box center [97, 311] width 6 height 10
radio input "true"
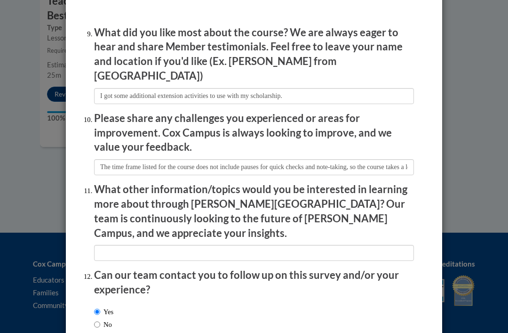
scroll to position [1171, 0]
